Goal: Task Accomplishment & Management: Complete application form

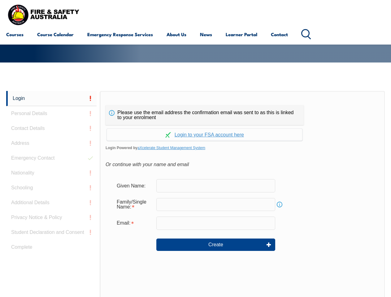
click at [195, 100] on div "Please use the email address the confirmation email was sent to as this is link…" at bounding box center [242, 221] width 285 height 260
click at [195, 194] on form "Given Name: Family/Single Name: Info Email: Create" at bounding box center [243, 219] width 274 height 93
click at [51, 98] on link "Login" at bounding box center [51, 98] width 90 height 15
click at [51, 114] on div "Login Personal Details Contact Details Address Emergency Contact Nationality Sc…" at bounding box center [53, 245] width 94 height 309
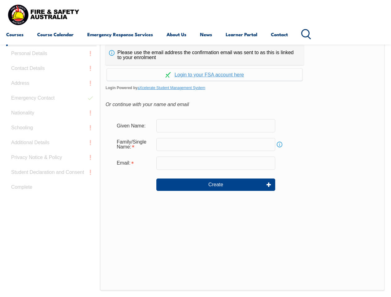
click at [51, 128] on div "Login Personal Details Contact Details Address Emergency Contact Nationality Sc…" at bounding box center [53, 185] width 94 height 309
click at [51, 143] on div "Login Personal Details Contact Details Address Emergency Contact Nationality Sc…" at bounding box center [53, 185] width 94 height 309
click at [51, 158] on div "Login Personal Details Contact Details Address Emergency Contact Nationality Sc…" at bounding box center [53, 185] width 94 height 309
click at [51, 173] on div "Login Personal Details Contact Details Address Emergency Contact Nationality Sc…" at bounding box center [53, 185] width 94 height 309
click at [51, 188] on div "Login Personal Details Contact Details Address Emergency Contact Nationality Sc…" at bounding box center [53, 185] width 94 height 309
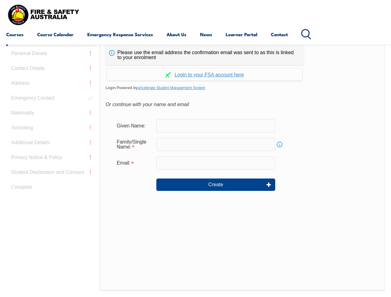
click at [51, 203] on div "Login Personal Details Contact Details Address Emergency Contact Nationality Sc…" at bounding box center [53, 185] width 94 height 309
